Goal: Information Seeking & Learning: Learn about a topic

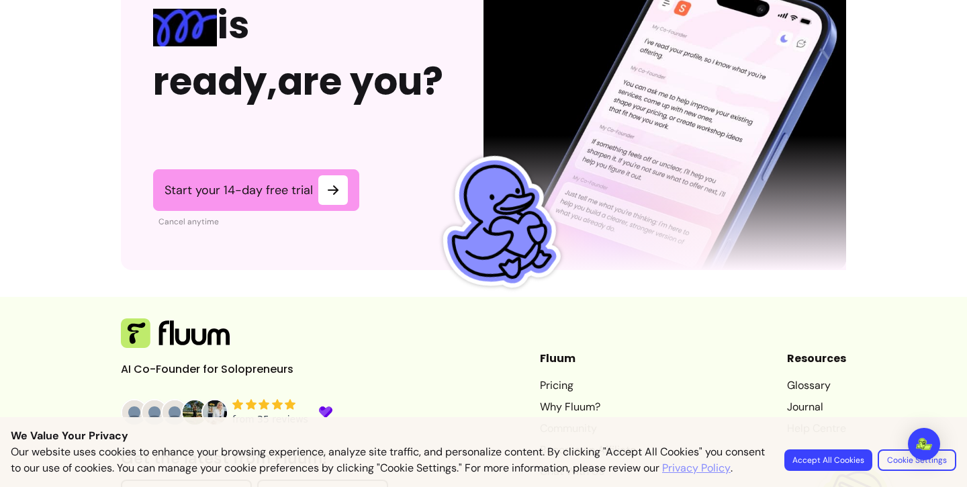
click at [838, 455] on button "Accept All Cookies" at bounding box center [829, 459] width 88 height 21
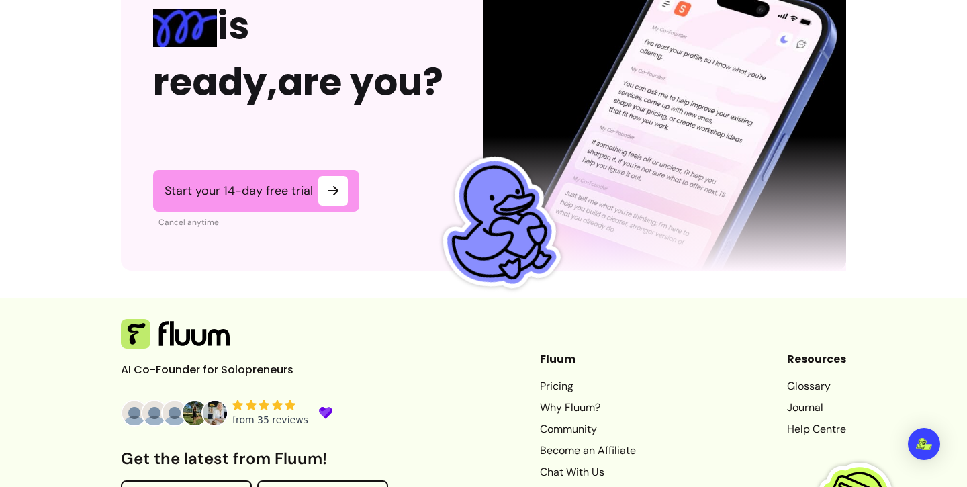
scroll to position [3469, 0]
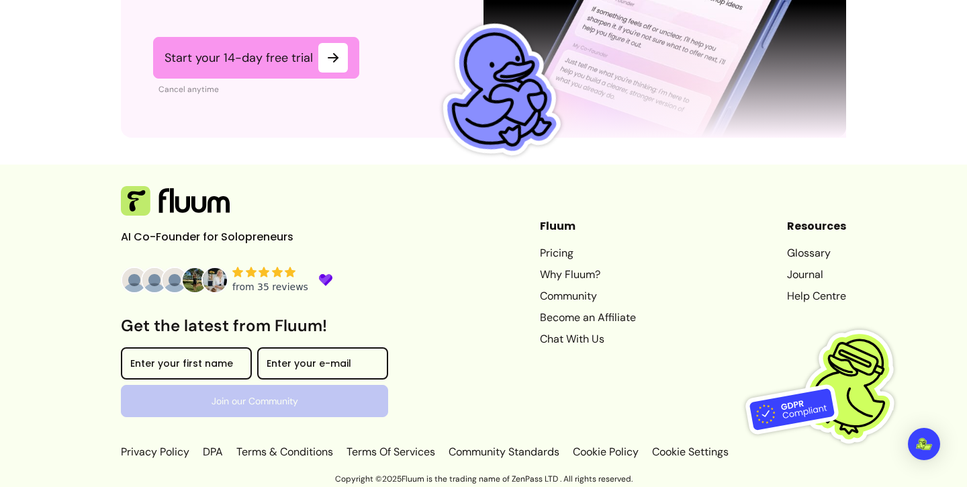
click at [540, 250] on link "Pricing" at bounding box center [588, 253] width 96 height 16
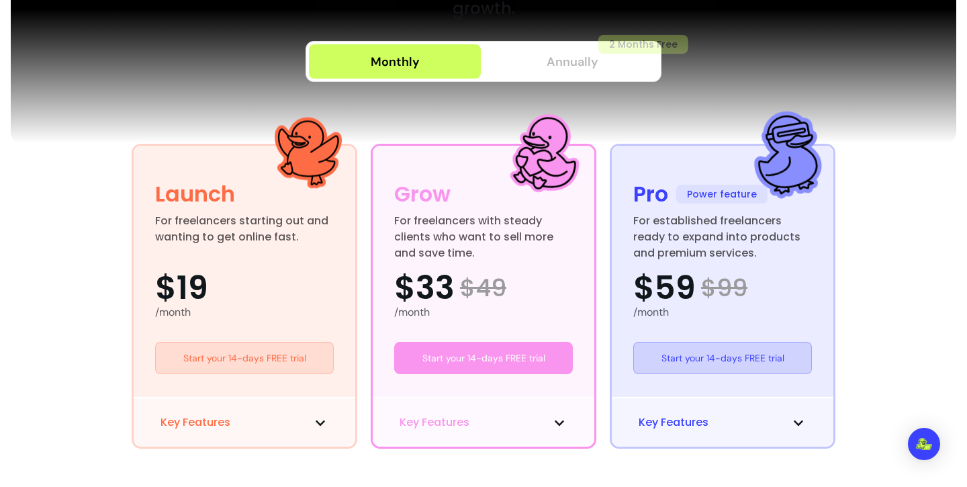
scroll to position [251, 0]
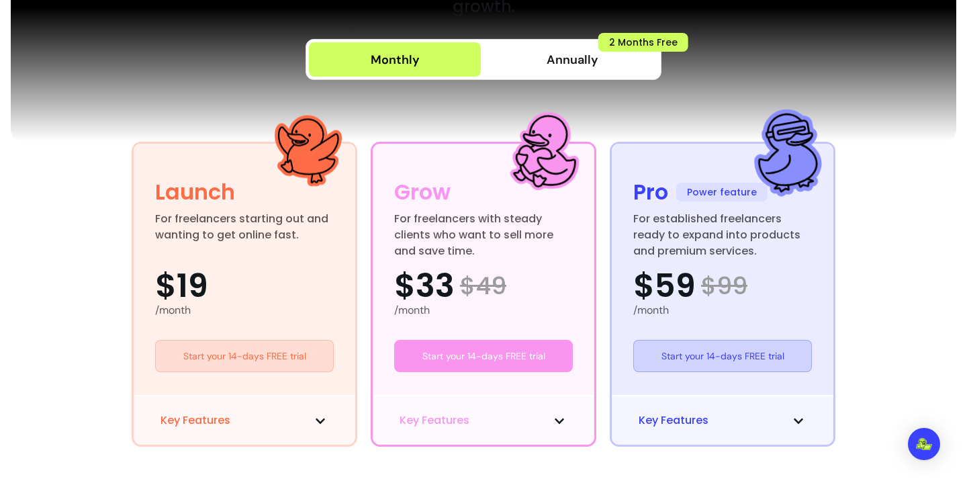
click at [267, 423] on button "Key Features" at bounding box center [245, 420] width 168 height 16
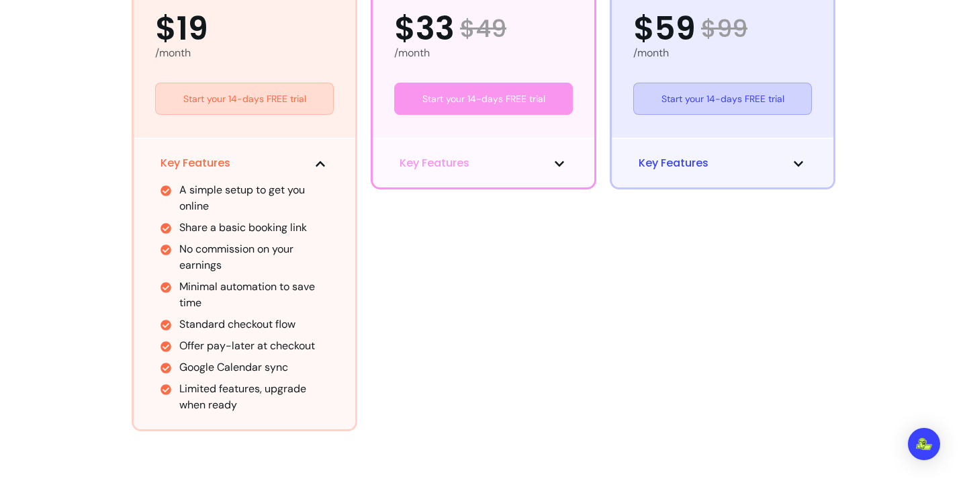
scroll to position [510, 0]
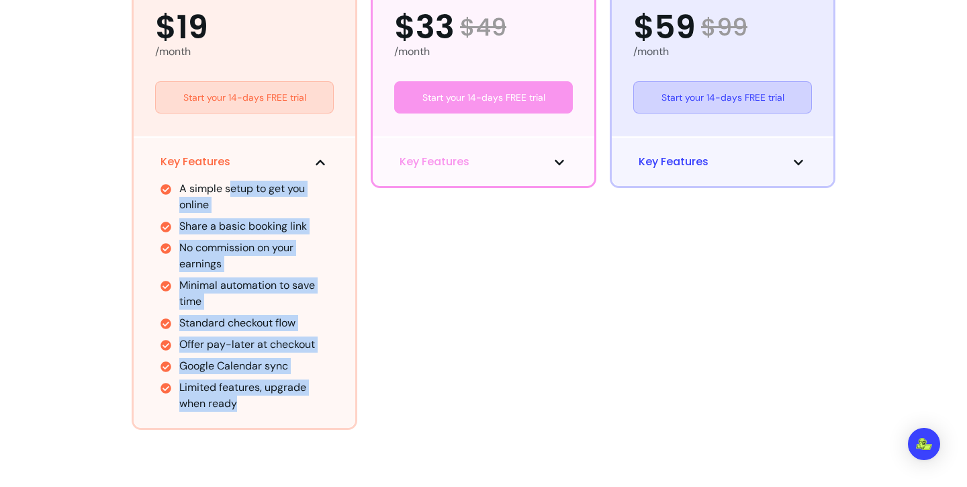
drag, startPoint x: 231, startPoint y: 189, endPoint x: 298, endPoint y: 408, distance: 229.1
click at [298, 408] on ul "A simple setup to get you online Share a basic booking link No commission on yo…" at bounding box center [245, 296] width 168 height 231
click at [305, 345] on li "Offer pay-later at checkout" at bounding box center [253, 345] width 149 height 16
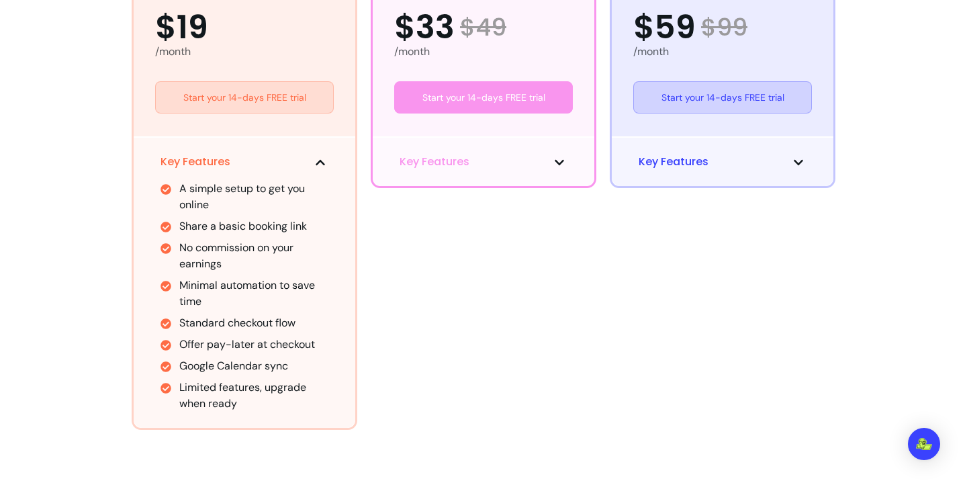
click at [537, 148] on div "Key Features" at bounding box center [484, 161] width 222 height 50
click at [551, 157] on button "Key Features" at bounding box center [484, 162] width 168 height 16
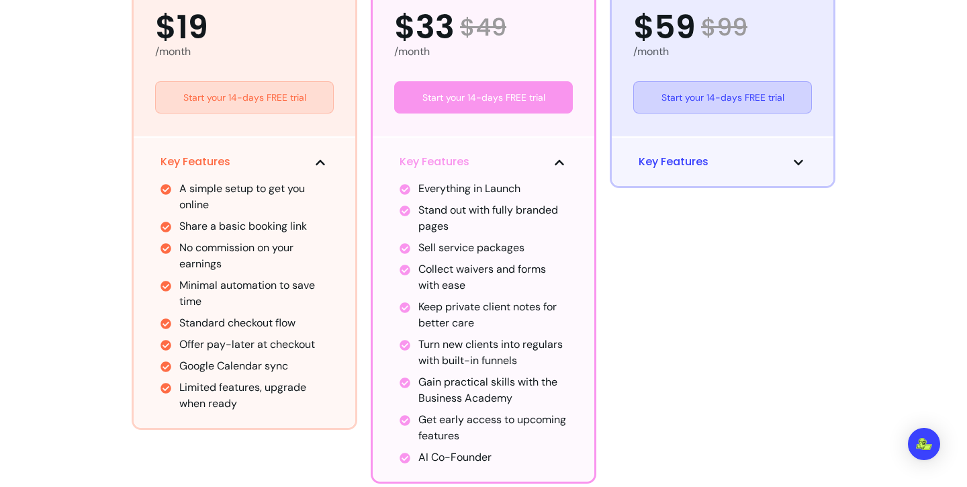
click at [799, 163] on icon at bounding box center [798, 162] width 11 height 11
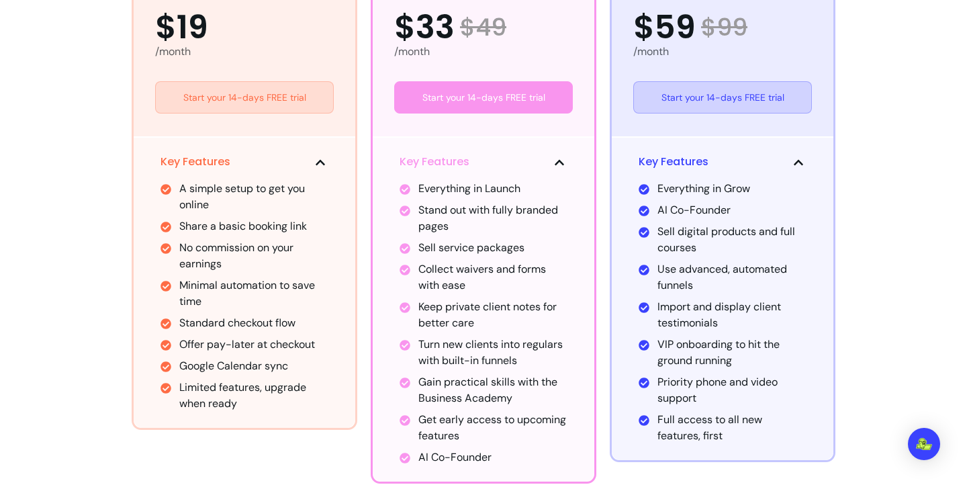
scroll to position [0, 0]
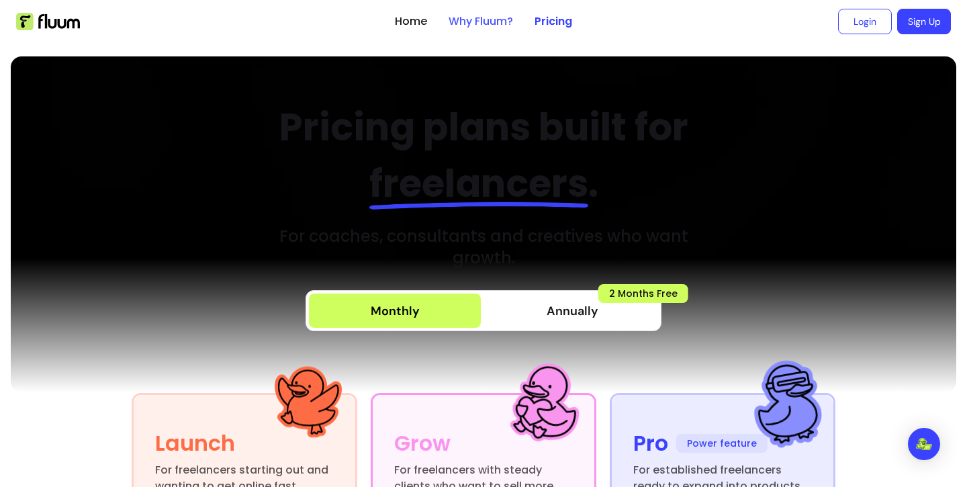
click at [478, 29] on link "Why Fluum?" at bounding box center [481, 21] width 64 height 16
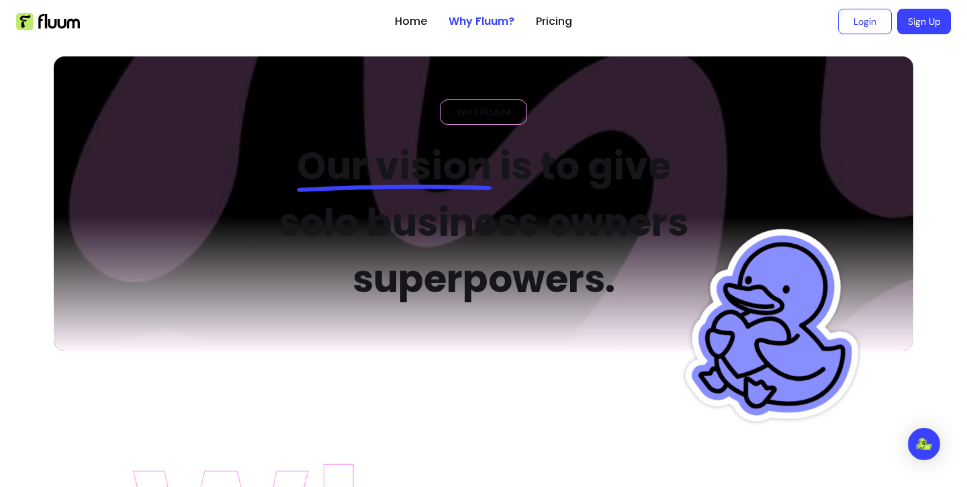
click at [431, 24] on ul "Home Why Fluum? Pricing" at bounding box center [483, 21] width 177 height 43
click at [413, 25] on link "Home" at bounding box center [411, 21] width 32 height 16
